Goal: Transaction & Acquisition: Purchase product/service

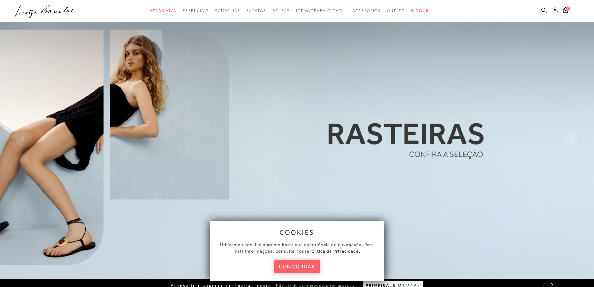
click at [541, 8] on ul ".a{fill-rule:evenodd;} Verão Viva Em alta Favoritos das Influenciadoras Apostas…" at bounding box center [293, 11] width 556 height 12
click at [543, 9] on icon at bounding box center [545, 10] width 6 height 6
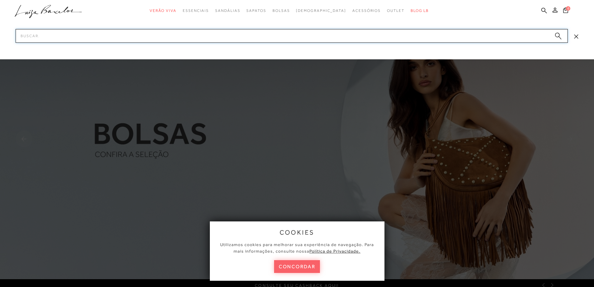
click at [265, 30] on input "Pesquisar" at bounding box center [292, 36] width 553 height 14
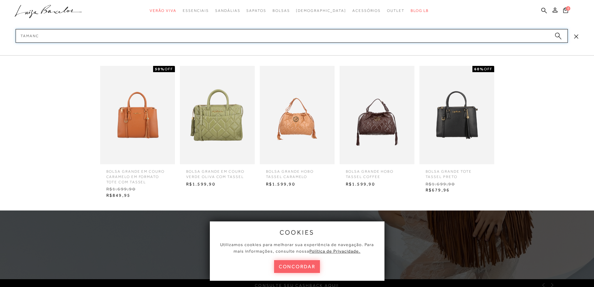
type input "TAMANCO"
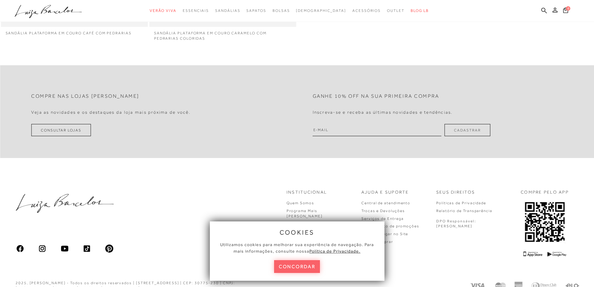
scroll to position [62, 0]
